Goal: Task Accomplishment & Management: Complete application form

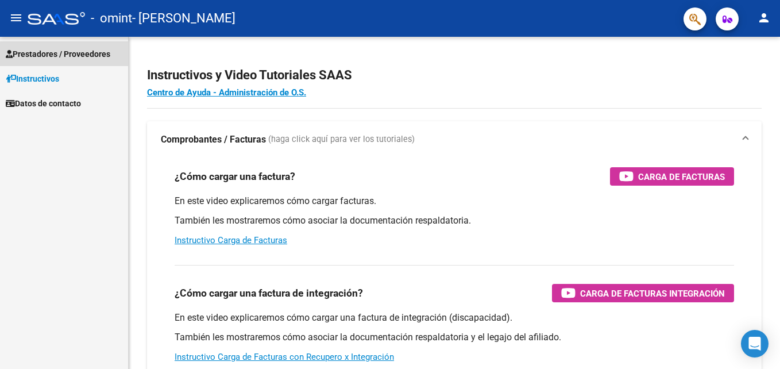
click at [75, 53] on span "Prestadores / Proveedores" at bounding box center [58, 54] width 105 height 13
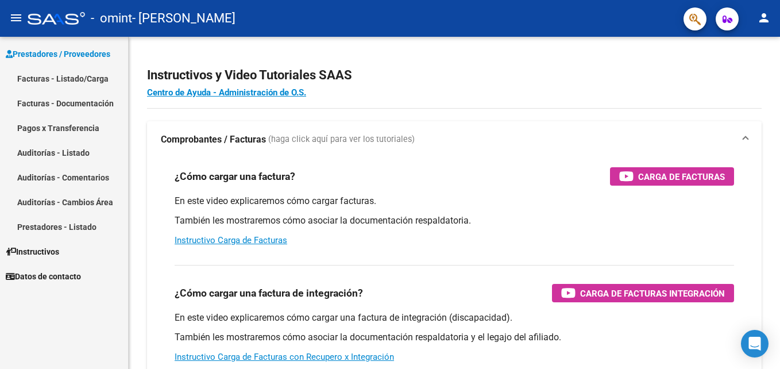
click at [74, 80] on link "Facturas - Listado/Carga" at bounding box center [64, 78] width 128 height 25
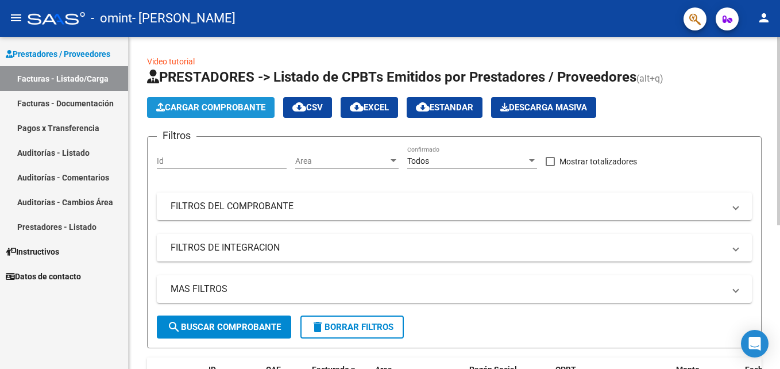
click at [211, 107] on span "Cargar Comprobante" at bounding box center [210, 107] width 109 height 10
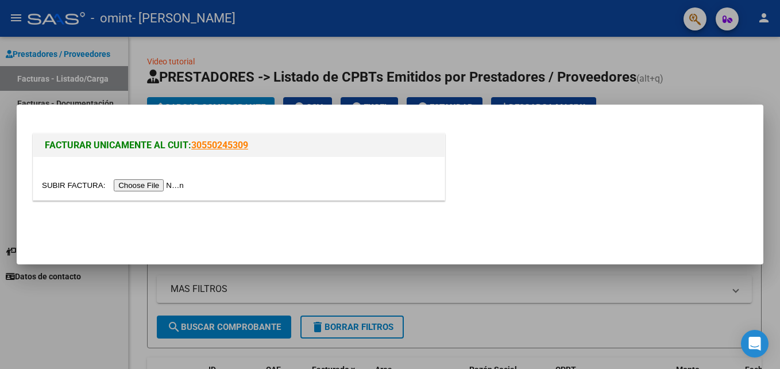
click at [159, 185] on input "file" at bounding box center [114, 185] width 145 height 12
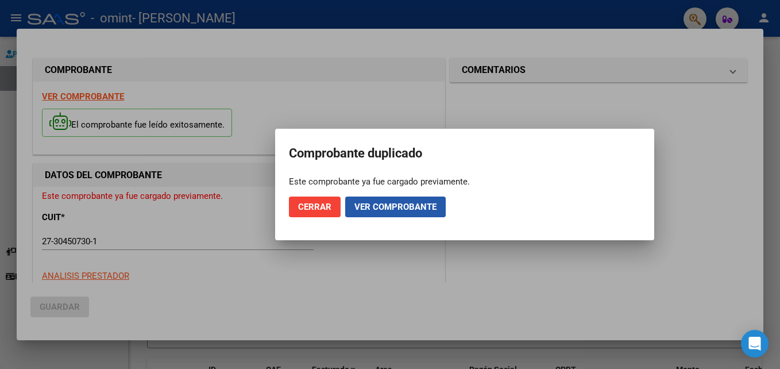
click at [395, 208] on span "Ver comprobante" at bounding box center [395, 207] width 82 height 10
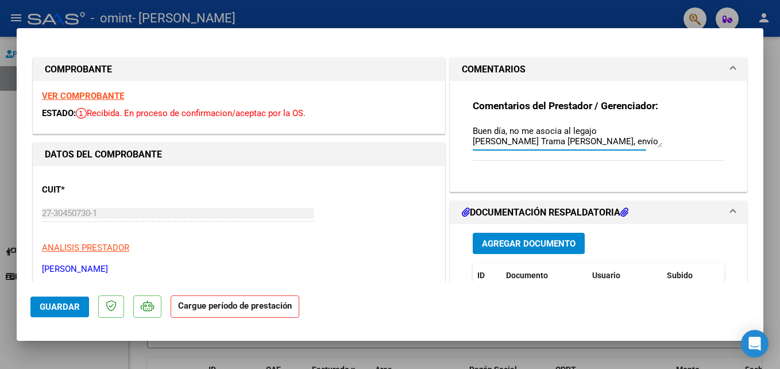
click at [729, 68] on mat-expansion-panel-header "COMENTARIOS" at bounding box center [598, 69] width 296 height 23
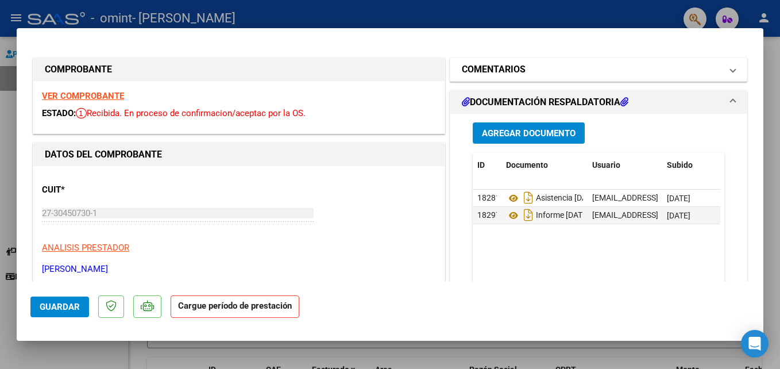
click at [729, 68] on mat-expansion-panel-header "COMENTARIOS" at bounding box center [598, 69] width 296 height 23
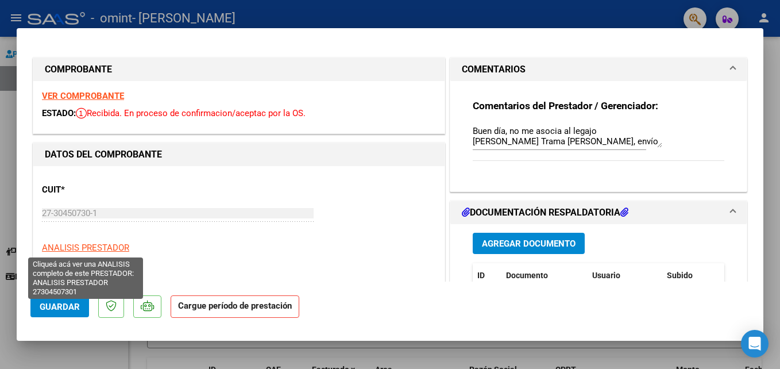
click at [116, 244] on span "ANALISIS PRESTADOR" at bounding box center [85, 247] width 87 height 10
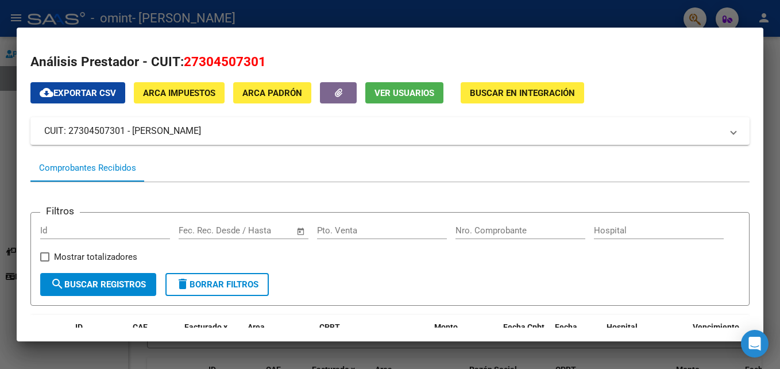
click at [726, 11] on div at bounding box center [390, 184] width 780 height 369
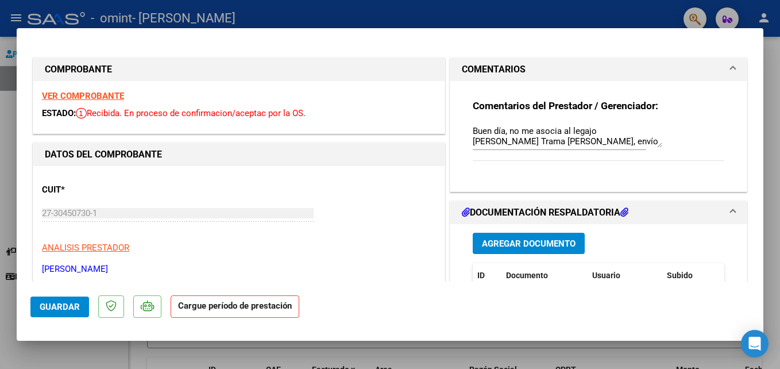
click at [766, 68] on div at bounding box center [390, 184] width 780 height 369
type input "$ 0,00"
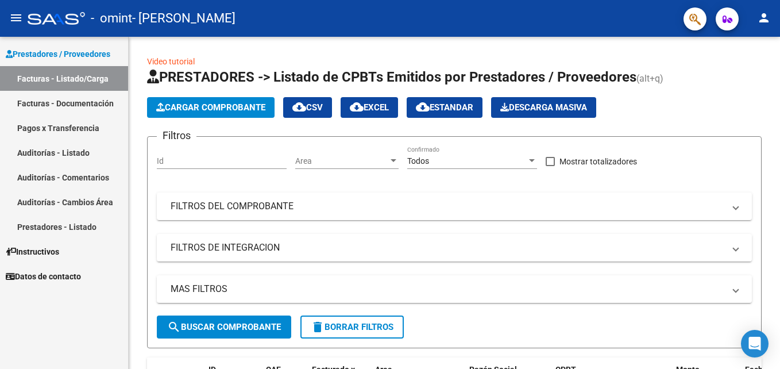
click at [766, 20] on mat-icon "person" at bounding box center [764, 18] width 14 height 14
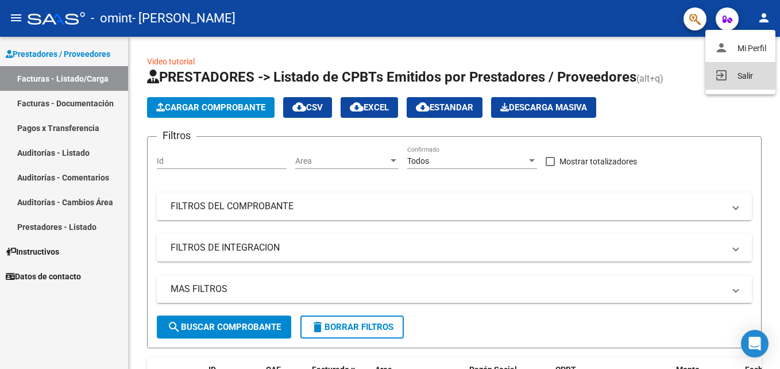
click at [739, 74] on button "exit_to_app Salir" at bounding box center [741, 76] width 70 height 28
